Goal: Information Seeking & Learning: Learn about a topic

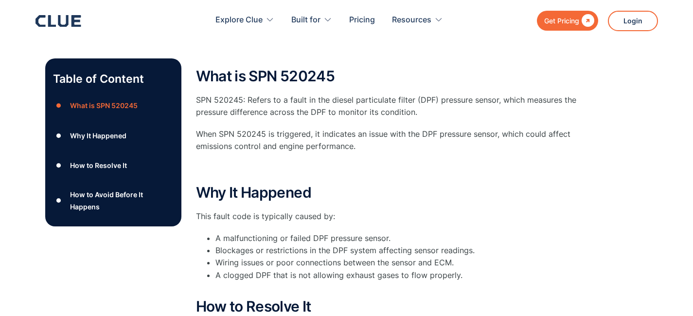
click at [296, 294] on div "What is SPN 520245 SPN 520245: Refers to a fault in the diesel particulate filt…" at bounding box center [390, 291] width 389 height 446
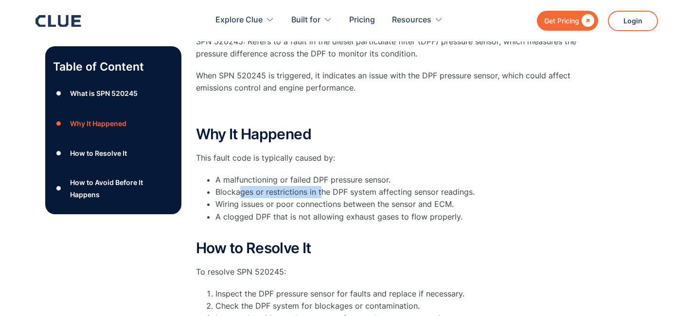
drag, startPoint x: 321, startPoint y: 196, endPoint x: 240, endPoint y: 194, distance: 80.3
click at [240, 194] on li "Blockages or restrictions in the DPF system affecting sensor readings." at bounding box center [401, 192] width 370 height 12
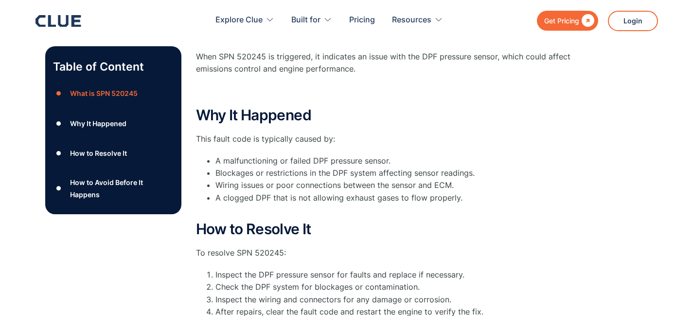
scroll to position [0, 0]
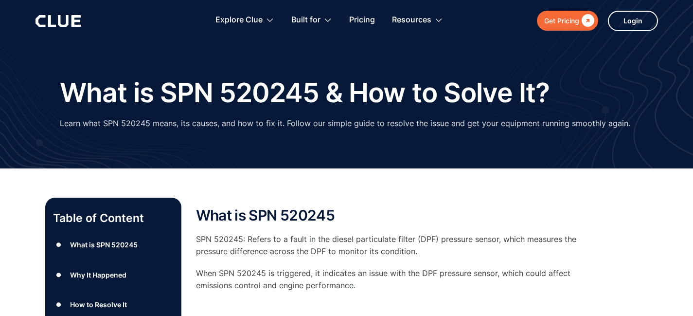
click at [284, 277] on p "When SPN 520245 is triggered, it indicates an issue with the DPF pressure senso…" at bounding box center [390, 279] width 389 height 24
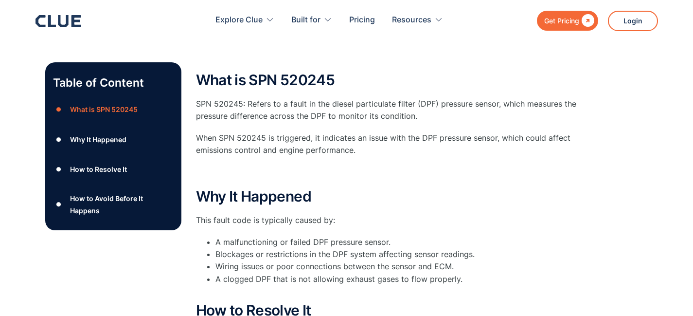
scroll to position [136, 0]
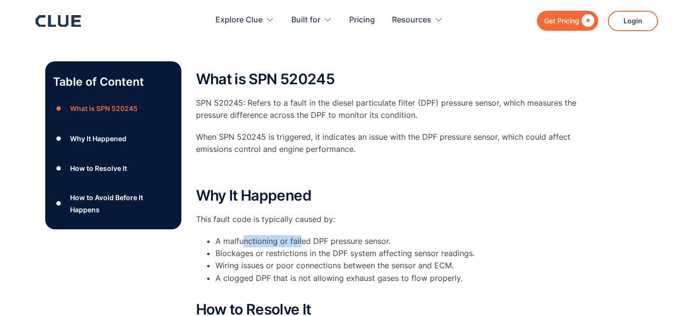
drag, startPoint x: 301, startPoint y: 245, endPoint x: 242, endPoint y: 245, distance: 58.4
click at [242, 245] on li "A malfunctioning or failed DPF pressure sensor." at bounding box center [401, 241] width 370 height 12
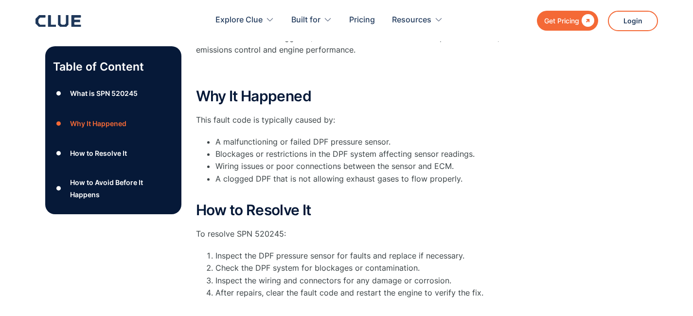
scroll to position [236, 0]
drag, startPoint x: 292, startPoint y: 273, endPoint x: 237, endPoint y: 229, distance: 71.3
click at [237, 229] on div "How to Resolve It To resolve SPN 520245: Inspect the DPF pressure sensor for fa…" at bounding box center [390, 255] width 389 height 109
drag, startPoint x: 237, startPoint y: 229, endPoint x: 295, endPoint y: 235, distance: 58.2
click at [295, 235] on p "To resolve SPN 520245:" at bounding box center [390, 233] width 389 height 12
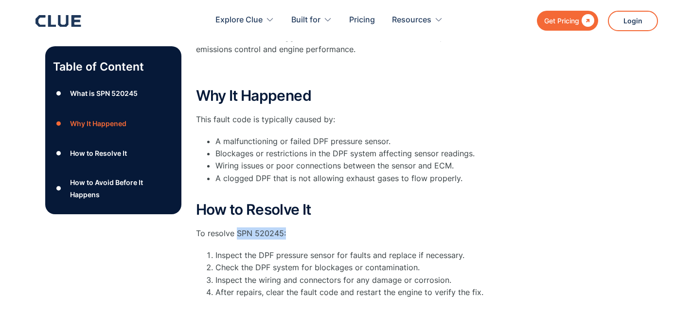
click at [295, 235] on p "To resolve SPN 520245:" at bounding box center [390, 233] width 389 height 12
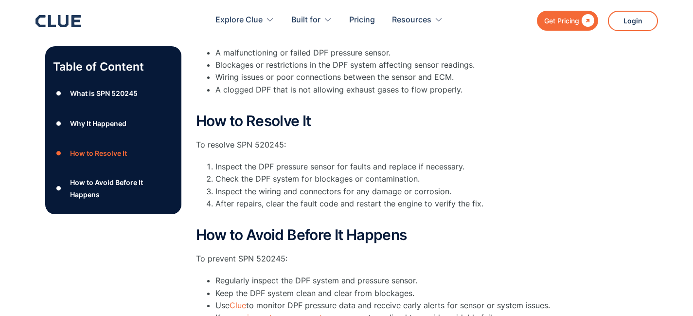
scroll to position [345, 0]
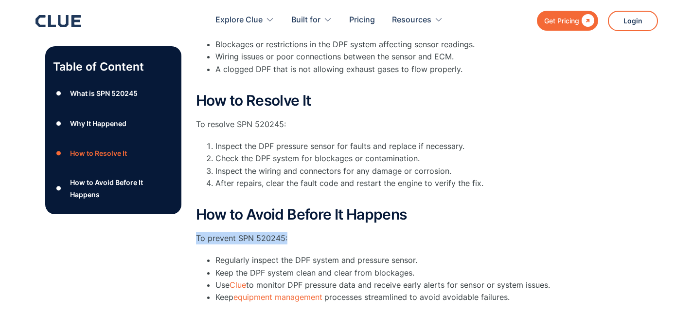
drag, startPoint x: 288, startPoint y: 238, endPoint x: 195, endPoint y: 238, distance: 92.9
click at [195, 238] on div "Table of Content ● What is SPN 520245 ● Why It Happened ● How to Resolve It ● H…" at bounding box center [346, 90] width 603 height 475
drag, startPoint x: 199, startPoint y: 238, endPoint x: 317, endPoint y: 237, distance: 117.8
click at [317, 238] on p "To prevent SPN 520245:" at bounding box center [390, 238] width 389 height 12
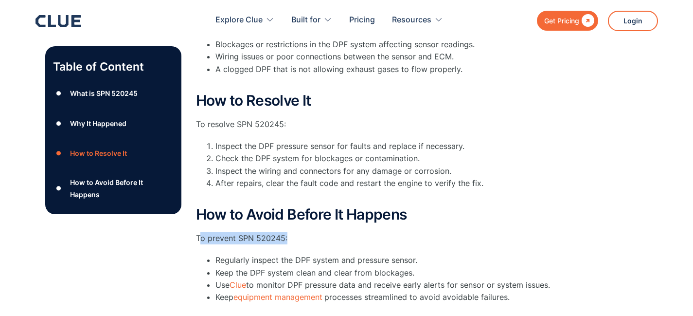
click at [317, 237] on p "To prevent SPN 520245:" at bounding box center [390, 238] width 389 height 12
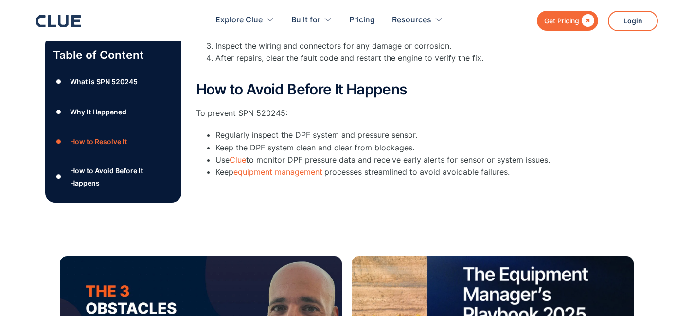
scroll to position [0, 0]
